Goal: Task Accomplishment & Management: Manage account settings

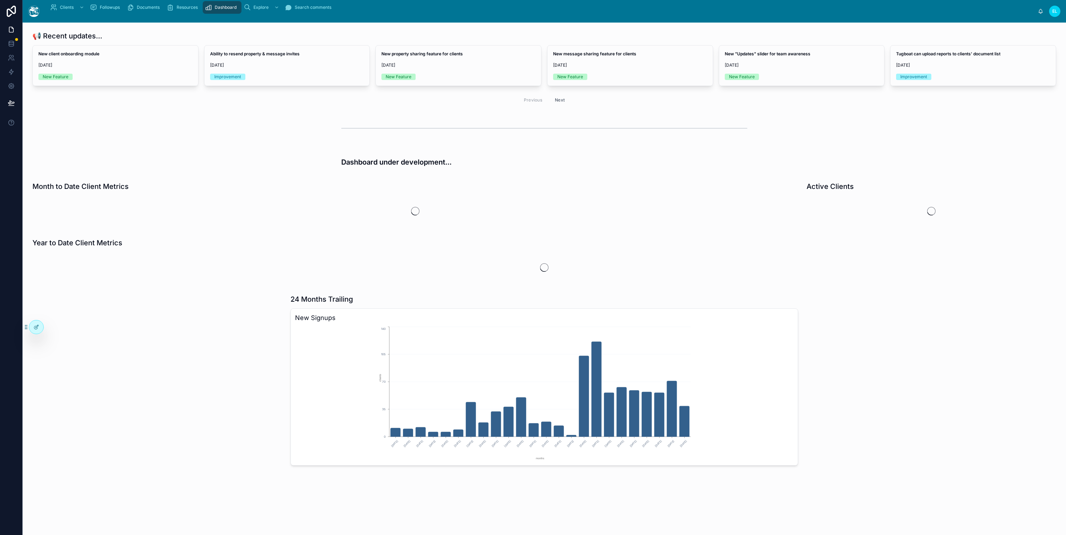
scroll to position [77, 0]
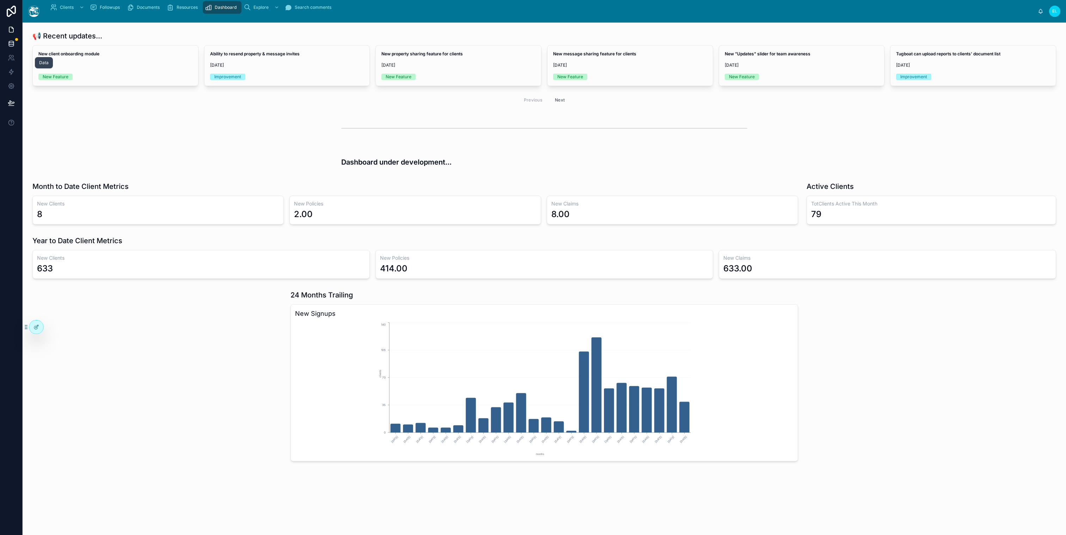
click at [16, 51] on link at bounding box center [11, 44] width 22 height 14
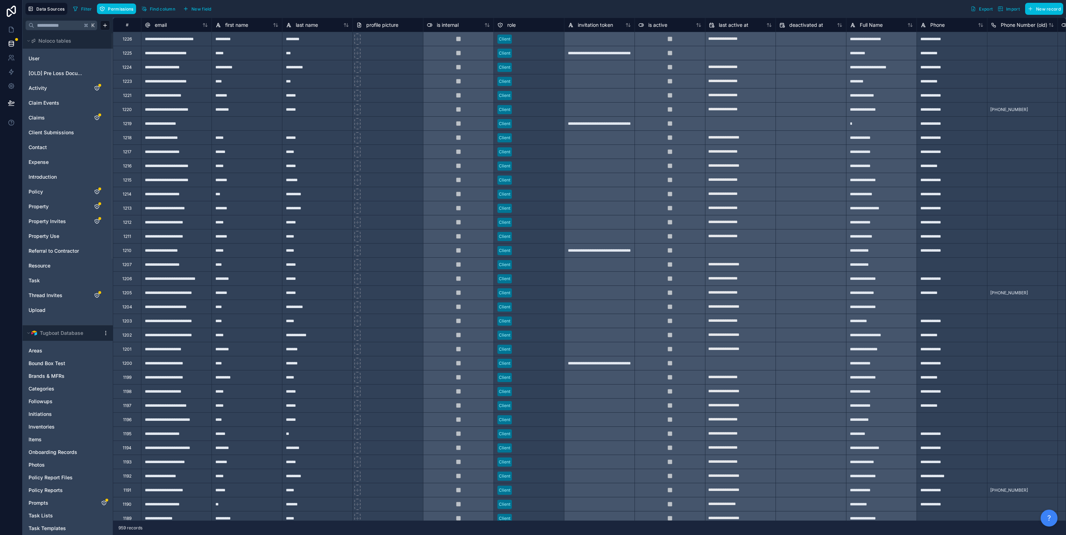
click at [282, 73] on div "**********" at bounding box center [247, 67] width 71 height 14
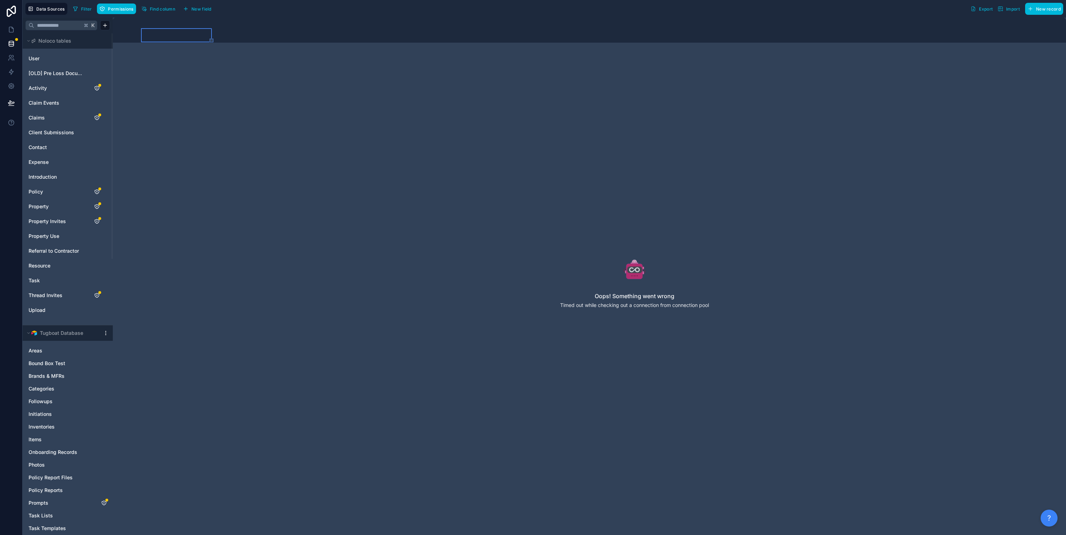
scroll to position [42, 71]
click at [80, 62] on link "User" at bounding box center [57, 58] width 57 height 7
click at [22, 51] on link at bounding box center [11, 44] width 22 height 14
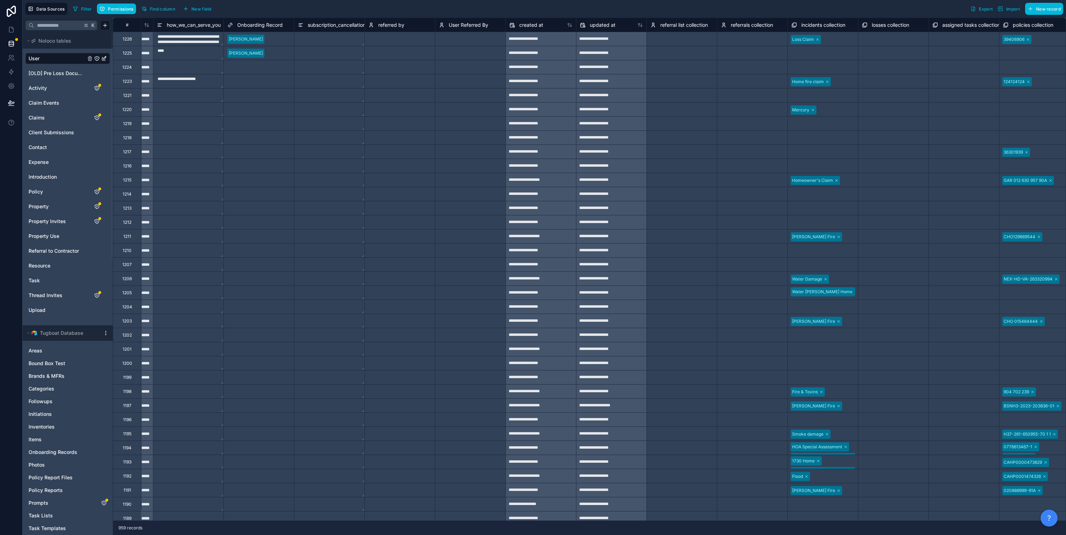
scroll to position [0, 5206]
click at [224, 46] on textarea "**********" at bounding box center [189, 39] width 70 height 14
click at [422, 44] on div "Select a referred by" at bounding box center [401, 39] width 70 height 10
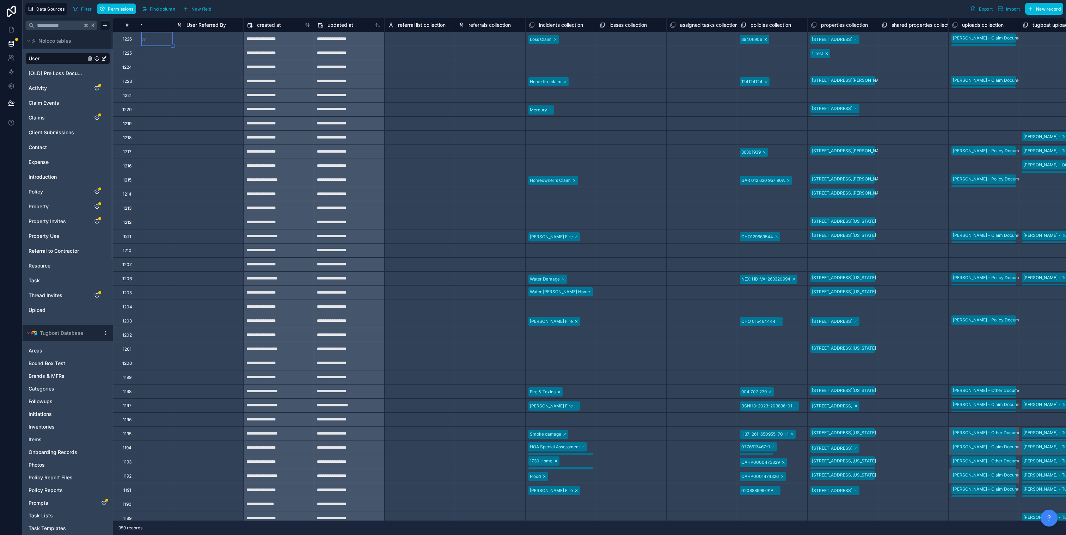
scroll to position [0, 0]
click at [733, 45] on div "Select a assigned tasks collection" at bounding box center [701, 39] width 63 height 11
